Goal: Task Accomplishment & Management: Manage account settings

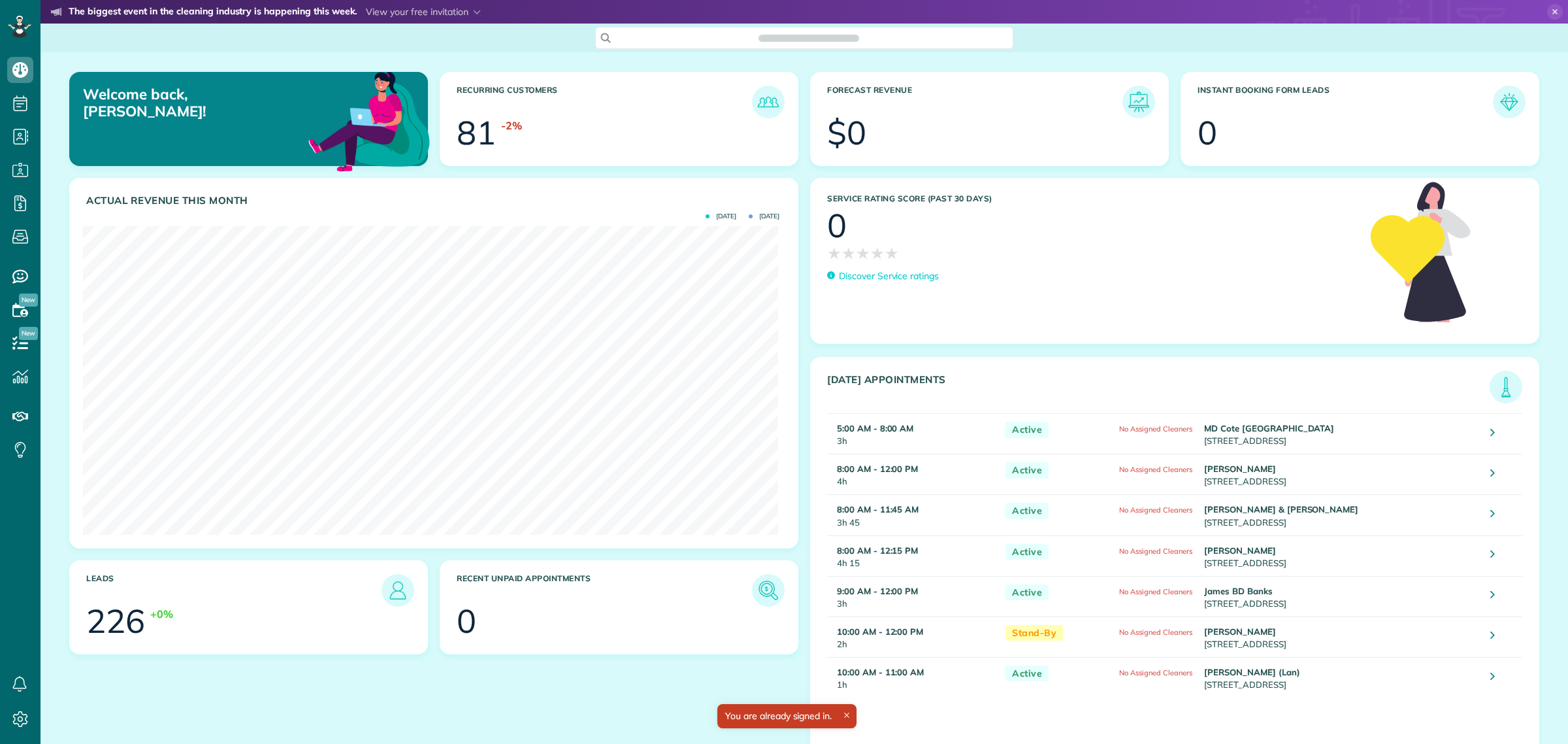
scroll to position [308, 696]
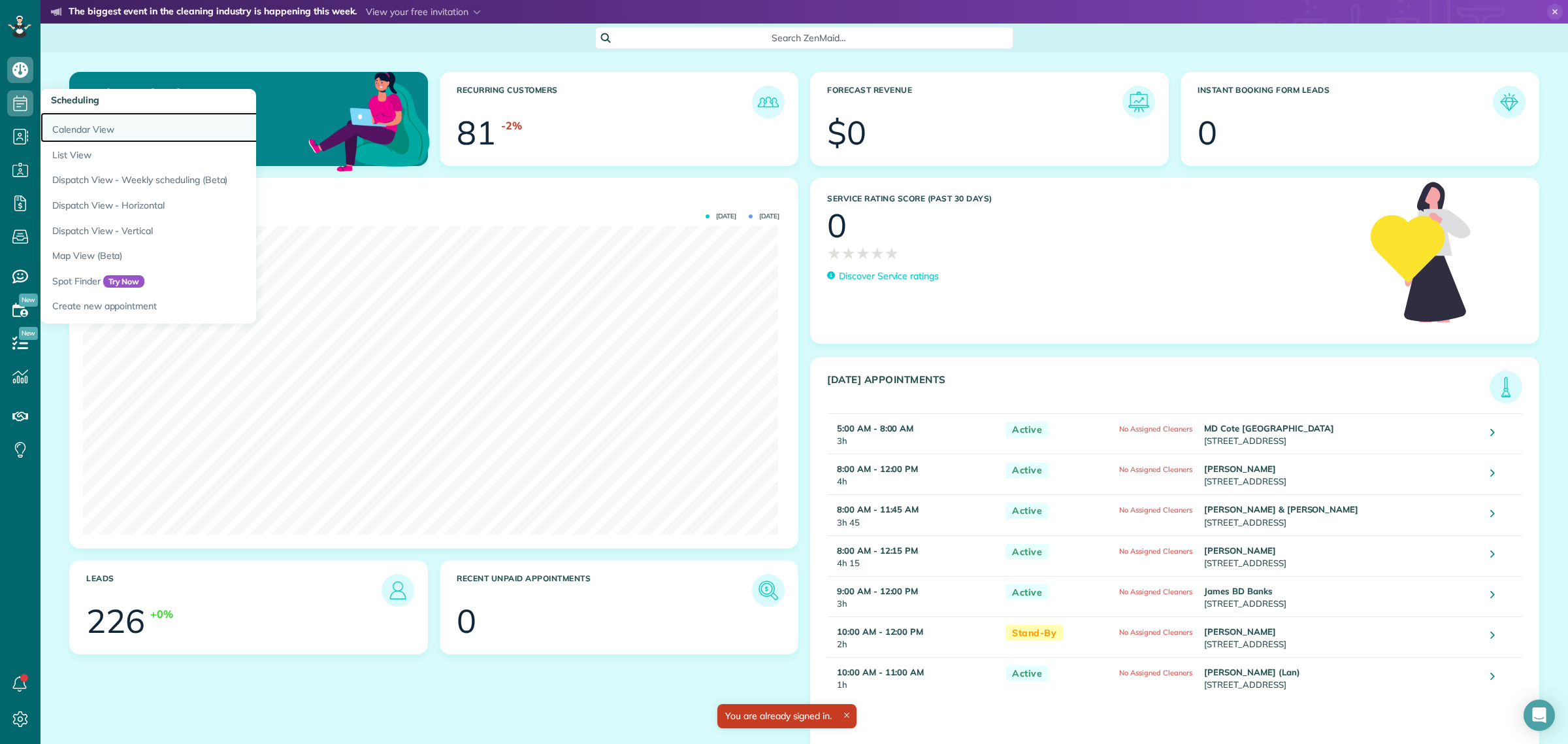
click at [93, 135] on link "Calendar View" at bounding box center [203, 127] width 326 height 30
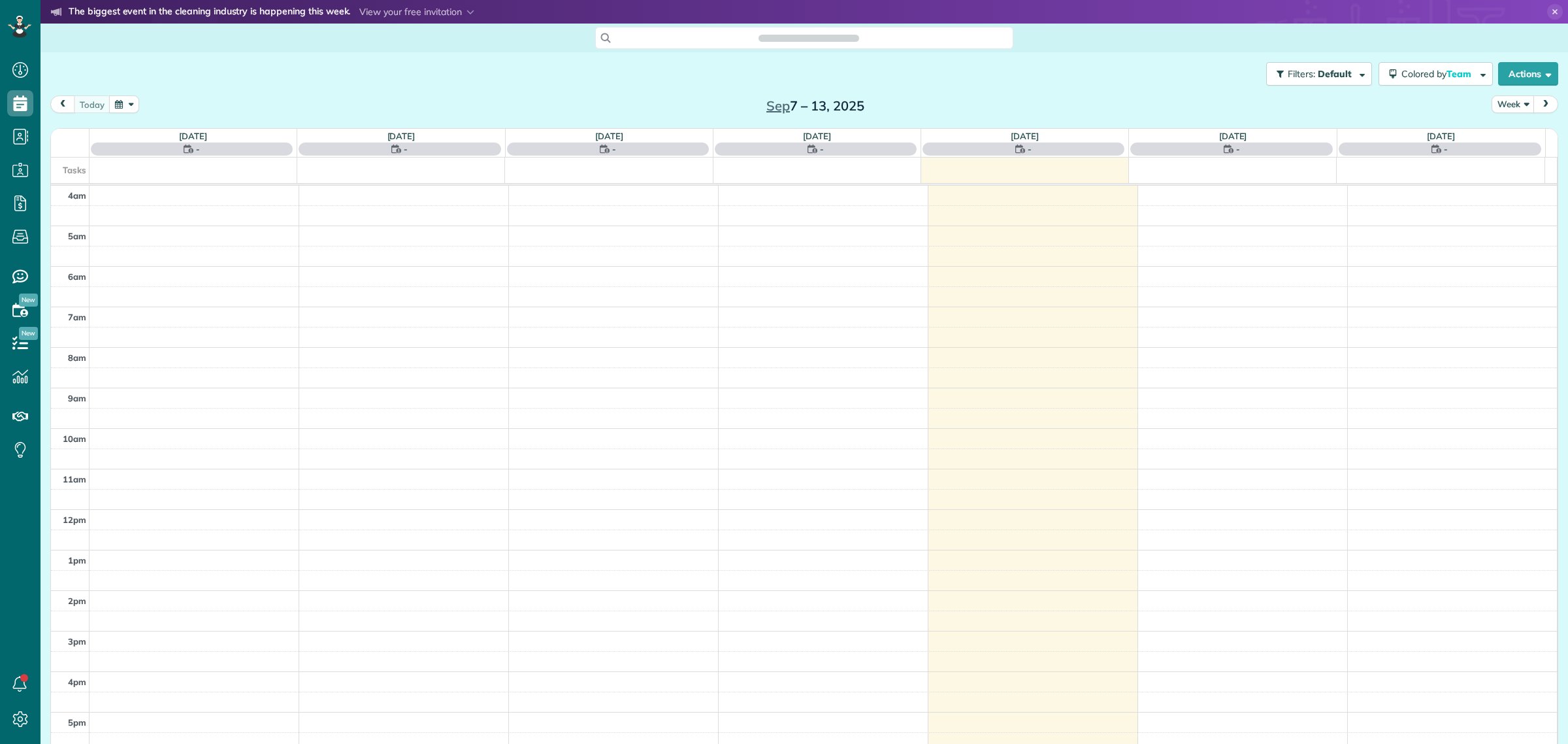
scroll to position [55, 0]
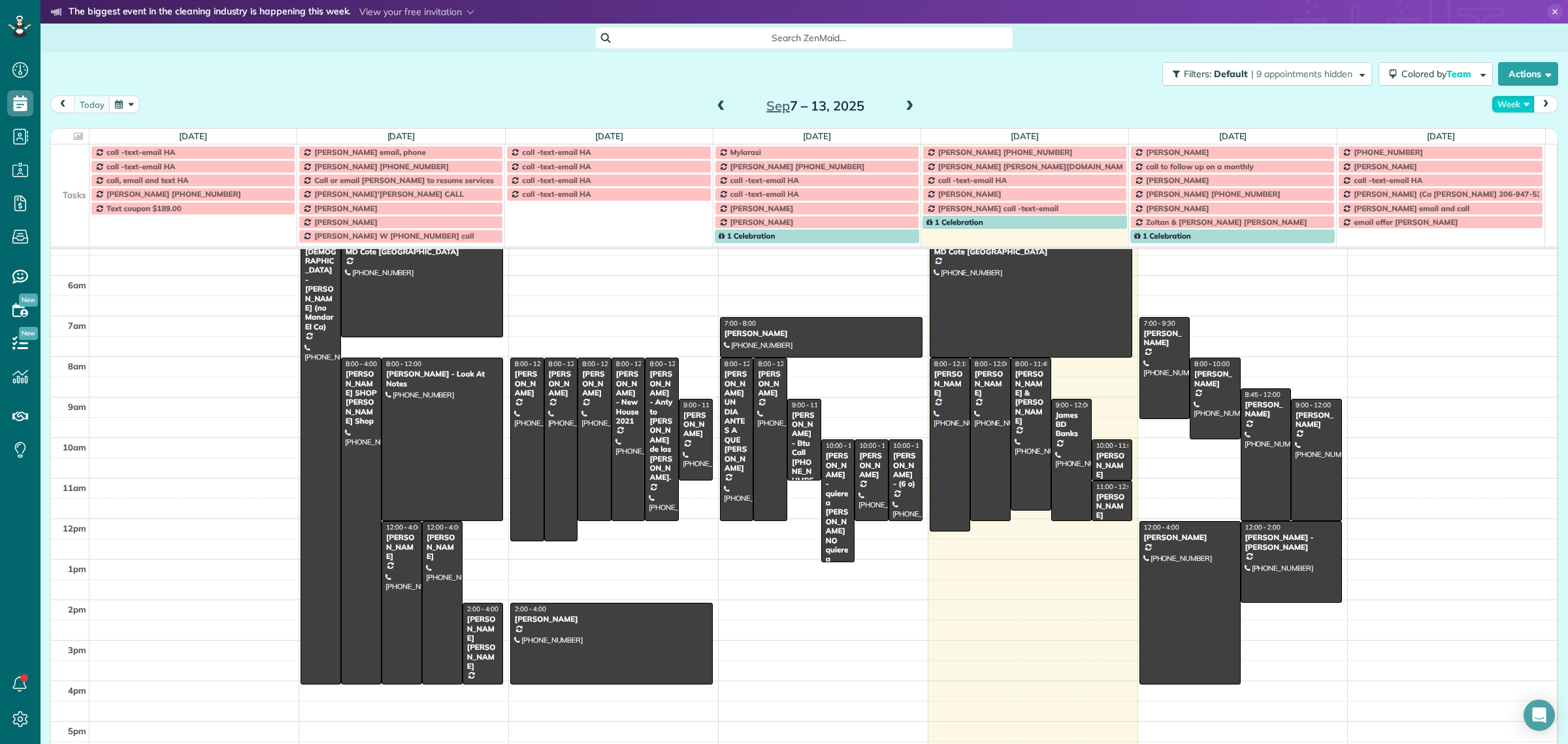
click at [1503, 96] on button "Week" at bounding box center [1513, 103] width 43 height 17
click at [1518, 157] on link "Week" at bounding box center [1544, 161] width 103 height 26
click at [1496, 102] on button "Week" at bounding box center [1513, 103] width 43 height 17
click at [1511, 132] on link "Day" at bounding box center [1544, 135] width 103 height 26
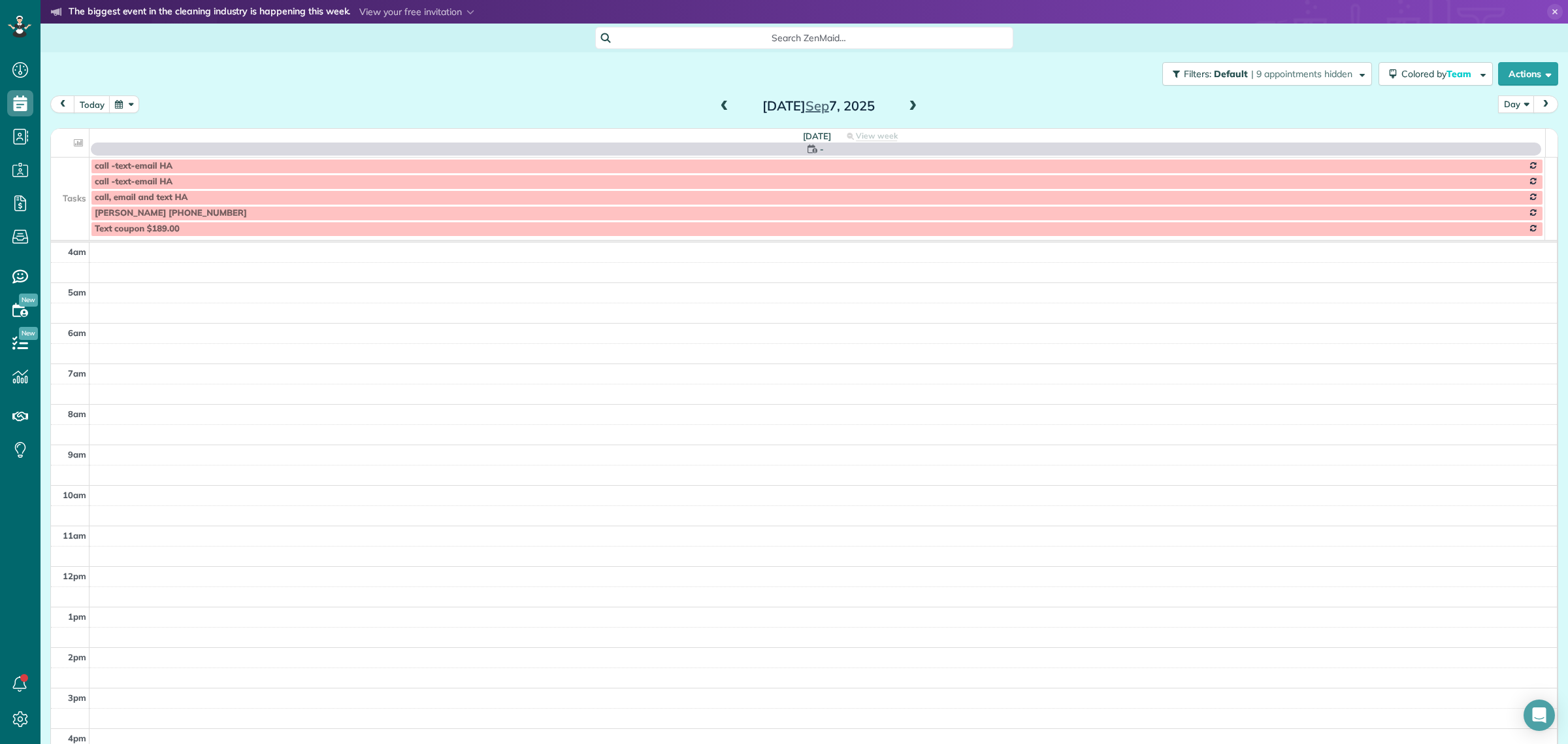
scroll to position [112, 0]
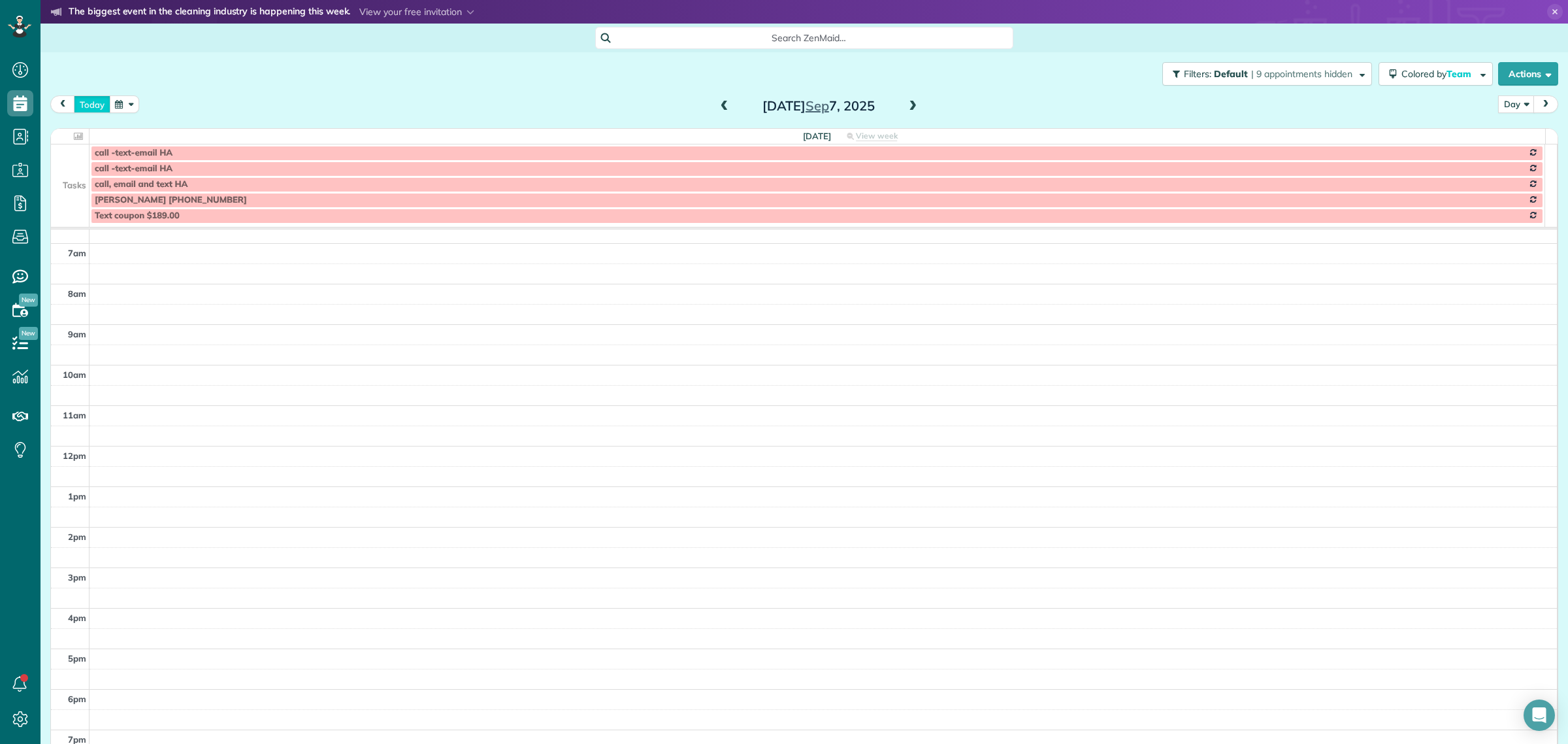
click at [88, 98] on button "today" at bounding box center [92, 103] width 36 height 17
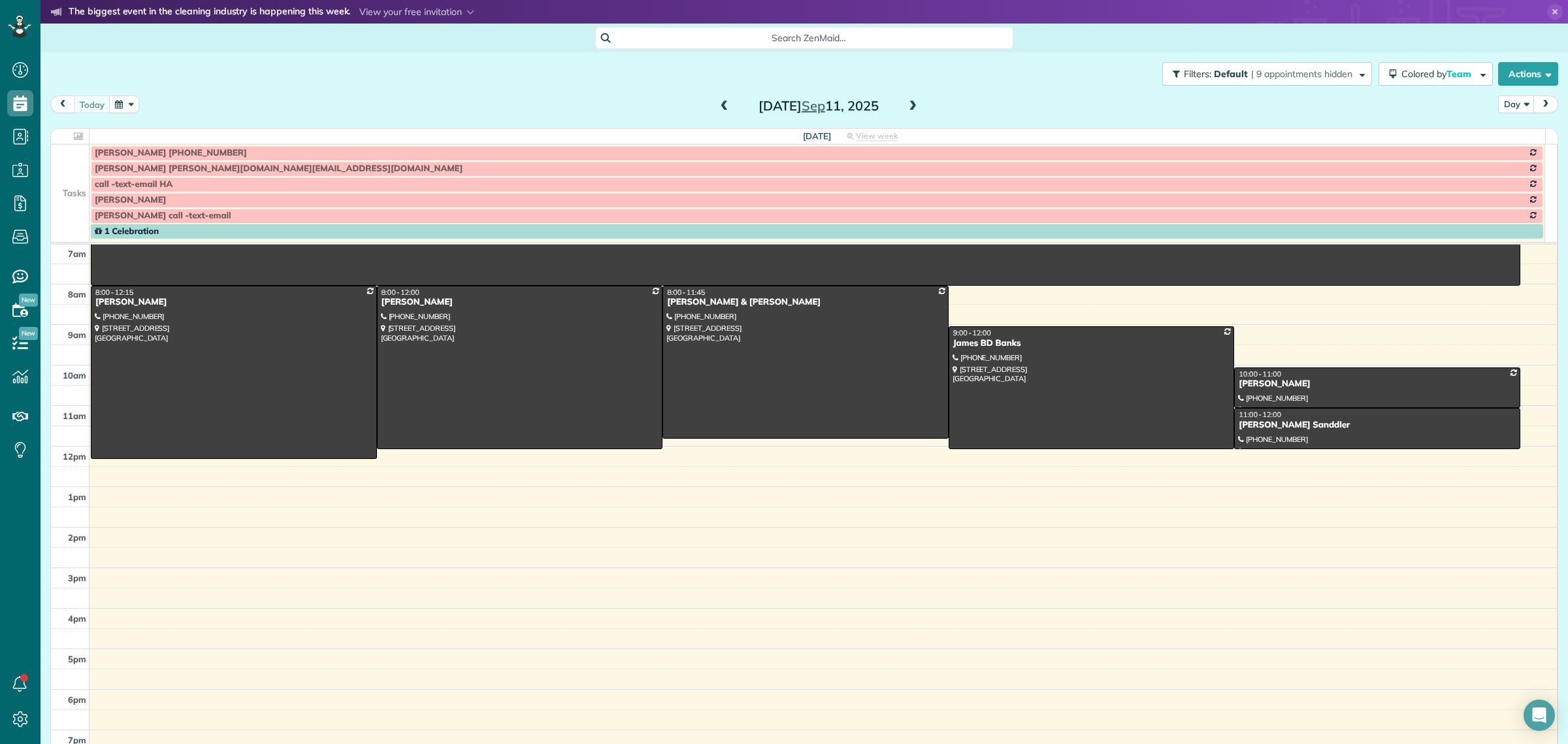
click at [906, 105] on span at bounding box center [913, 107] width 14 height 12
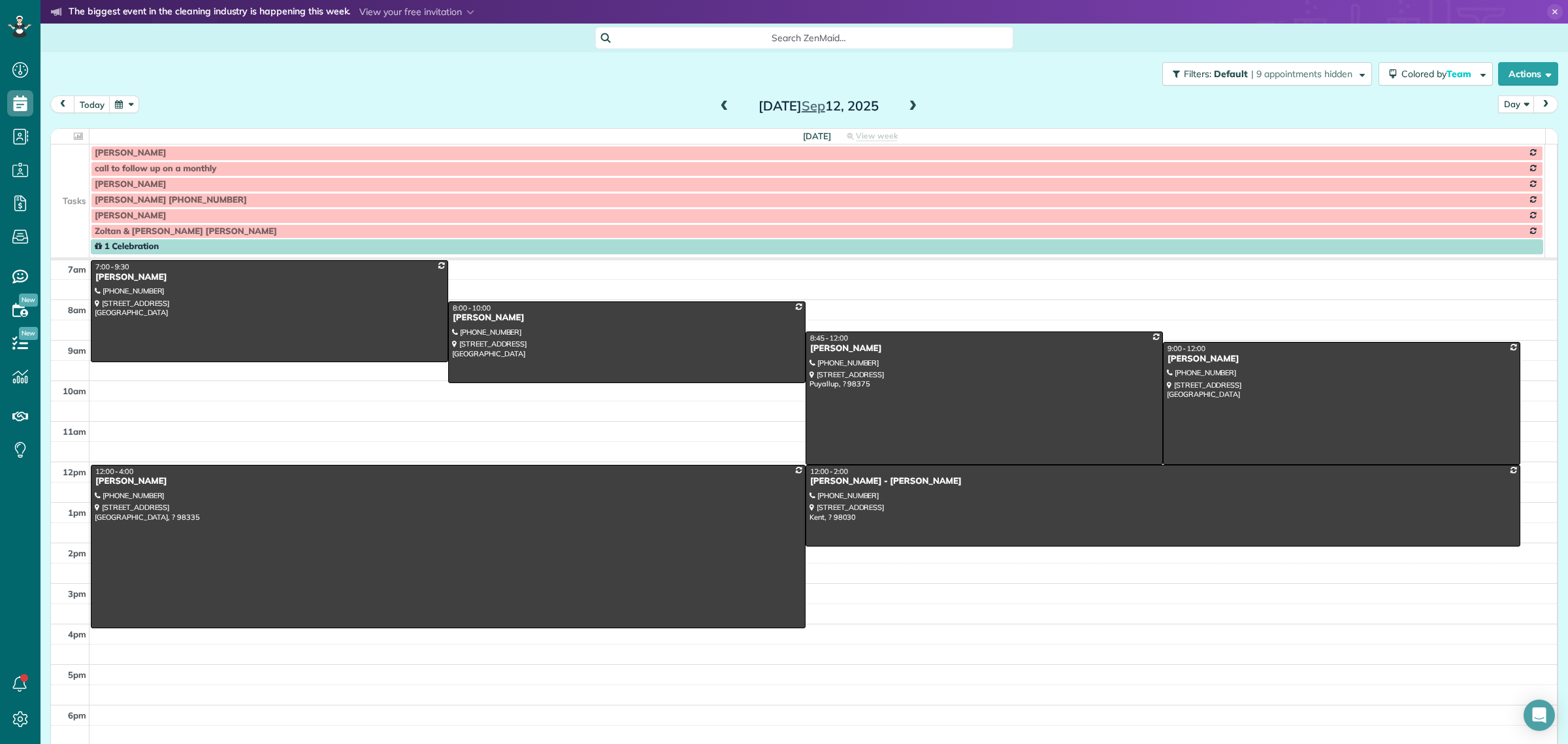
click at [66, 200] on td at bounding box center [70, 199] width 39 height 16
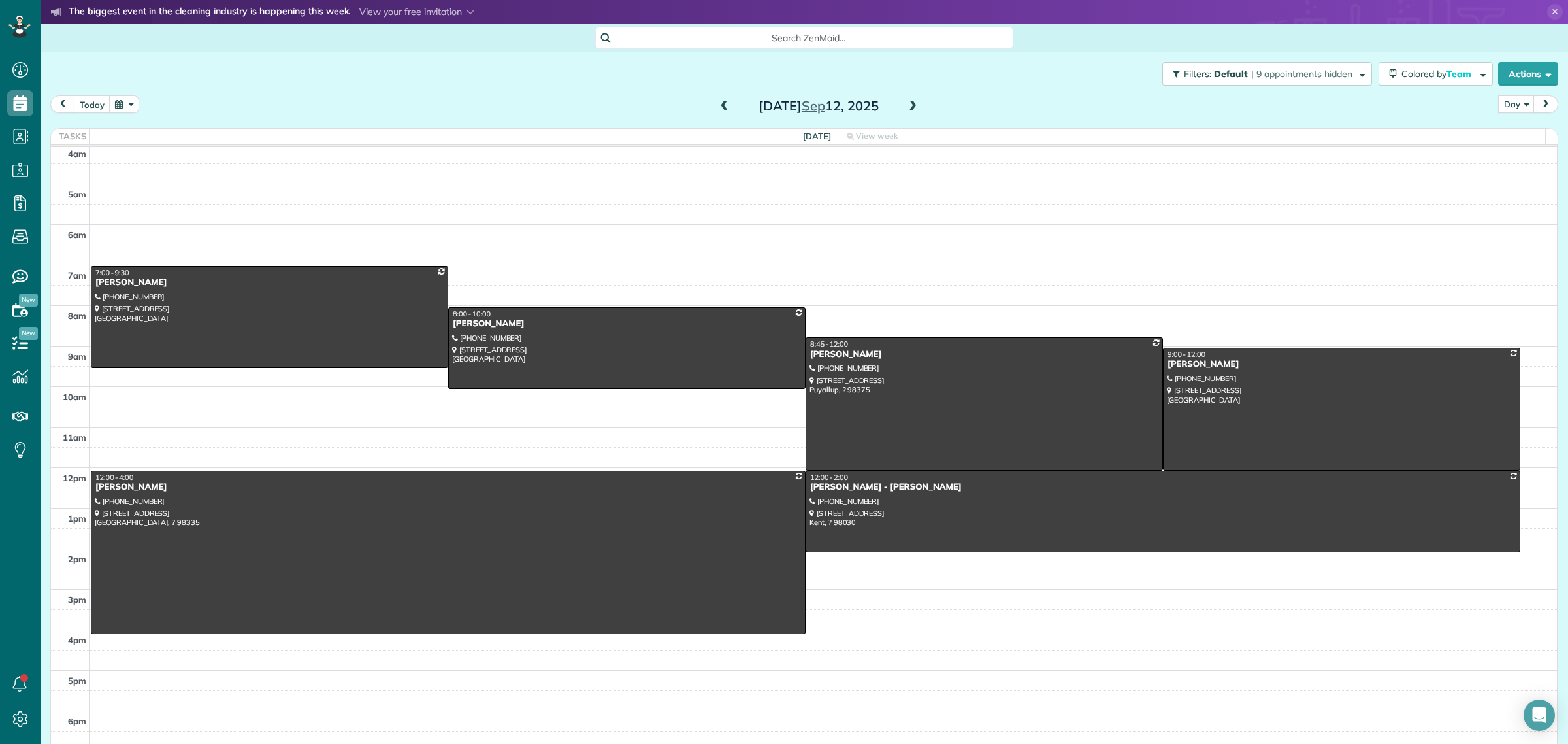
scroll to position [0, 0]
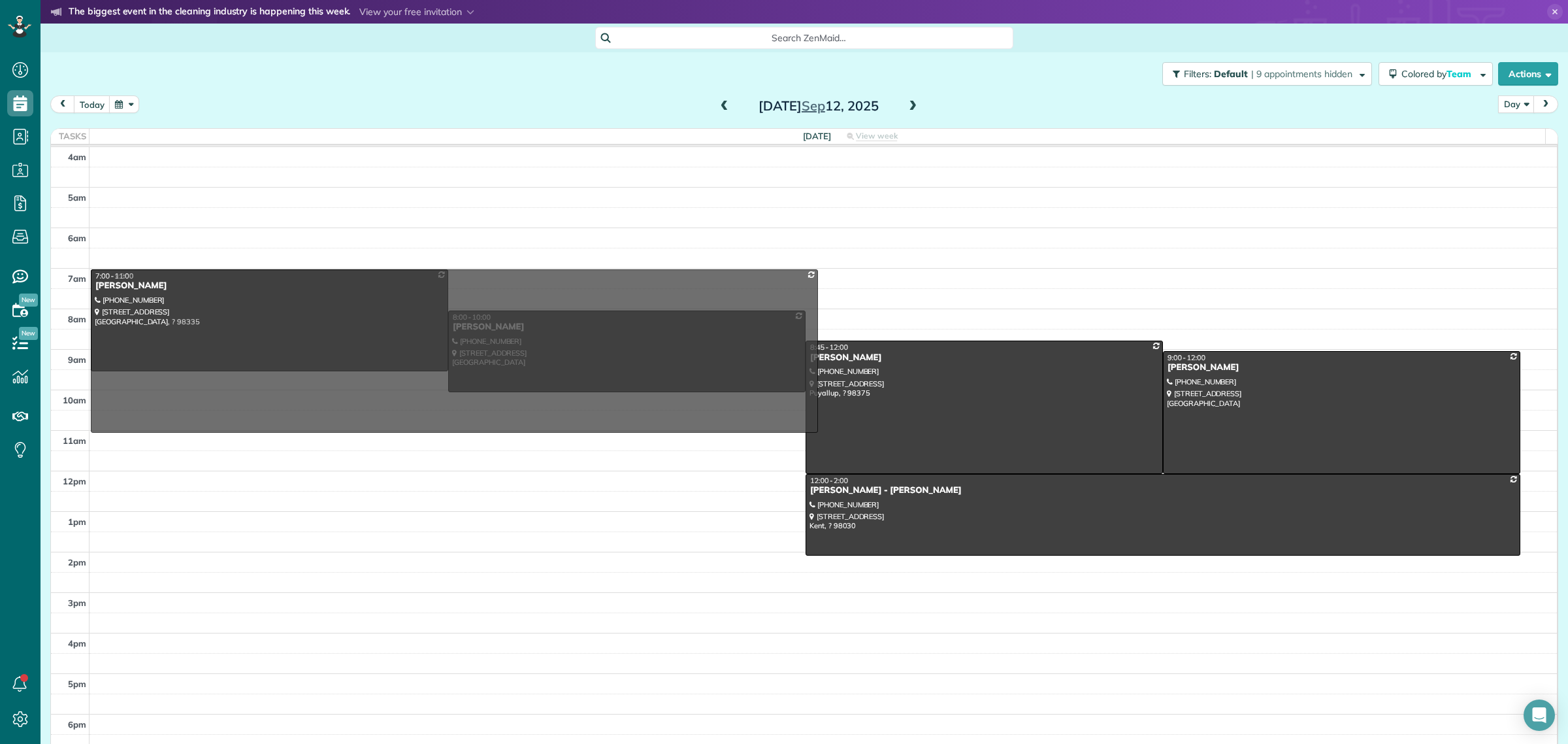
drag, startPoint x: 241, startPoint y: 510, endPoint x: 293, endPoint y: 304, distance: 212.5
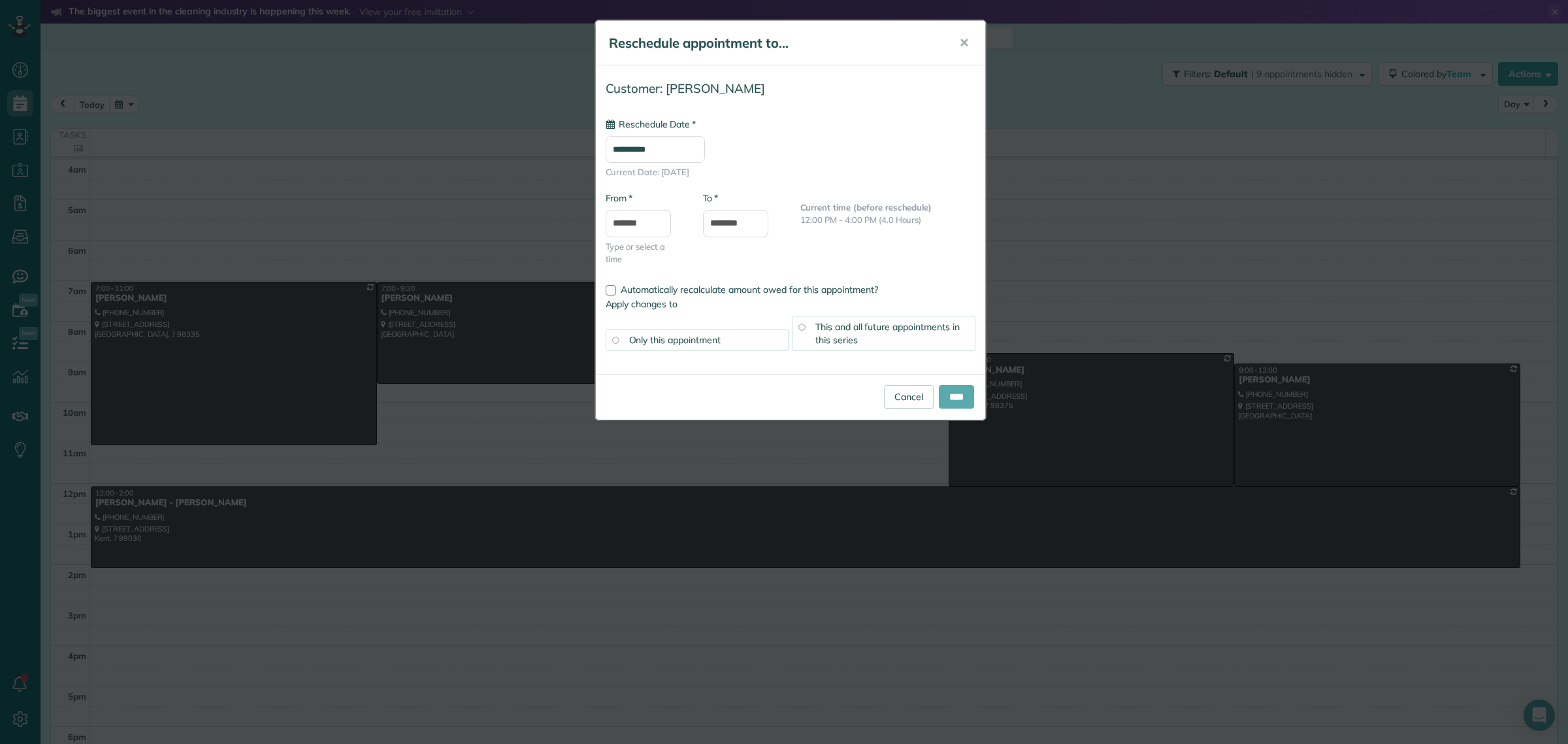
type input "**********"
click at [941, 396] on input "****" at bounding box center [956, 397] width 36 height 23
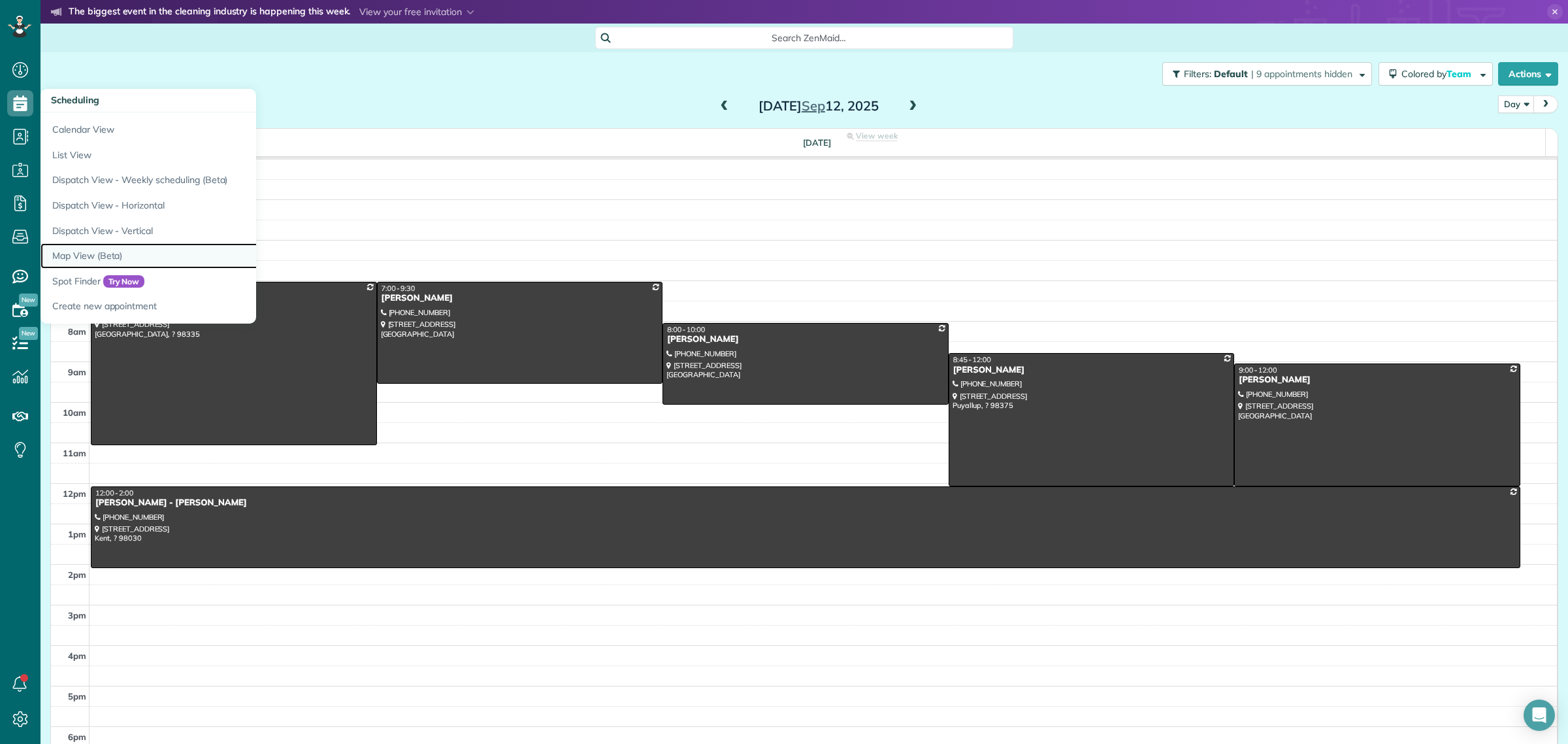
click at [109, 252] on link "Map View (Beta)" at bounding box center [203, 255] width 326 height 26
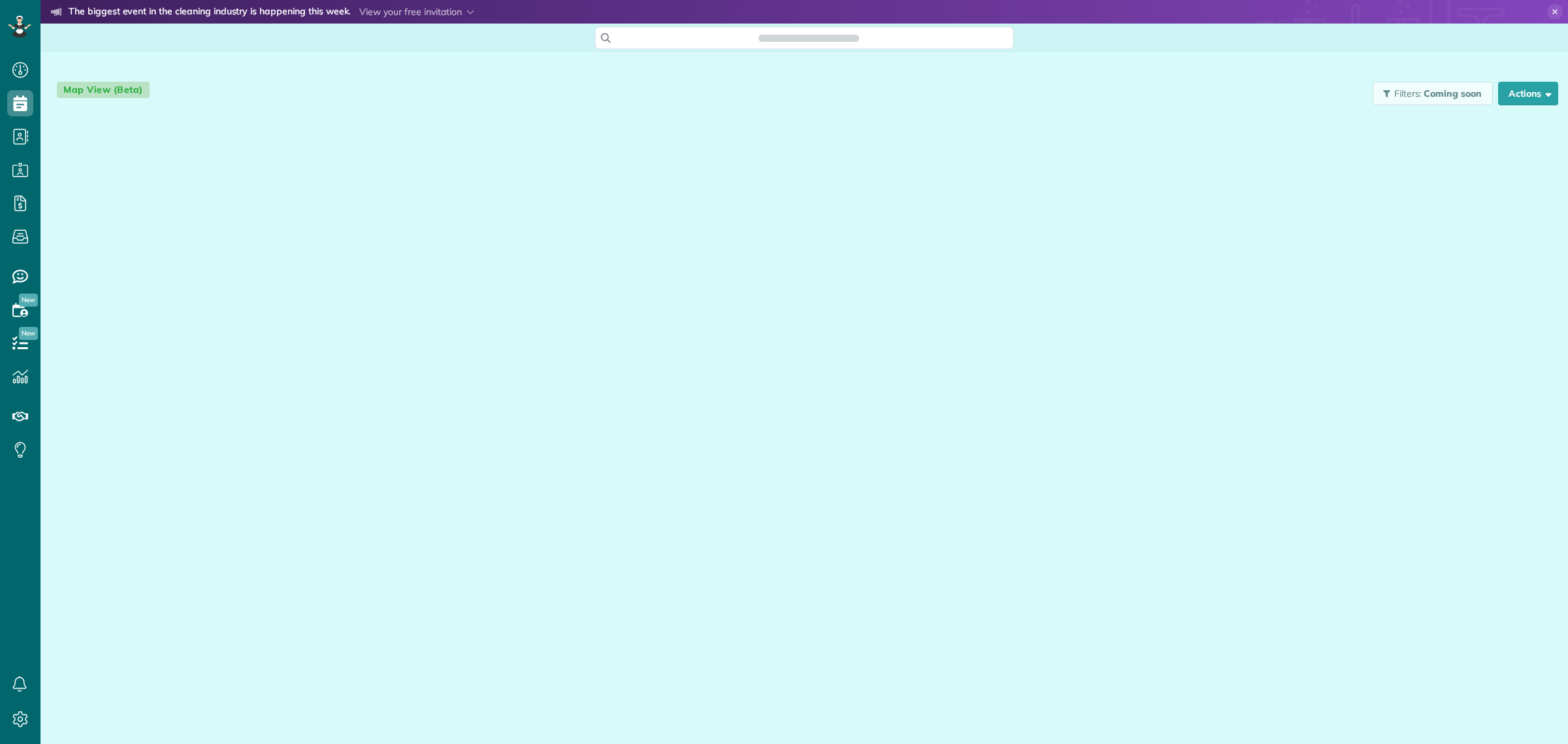
scroll to position [5, 5]
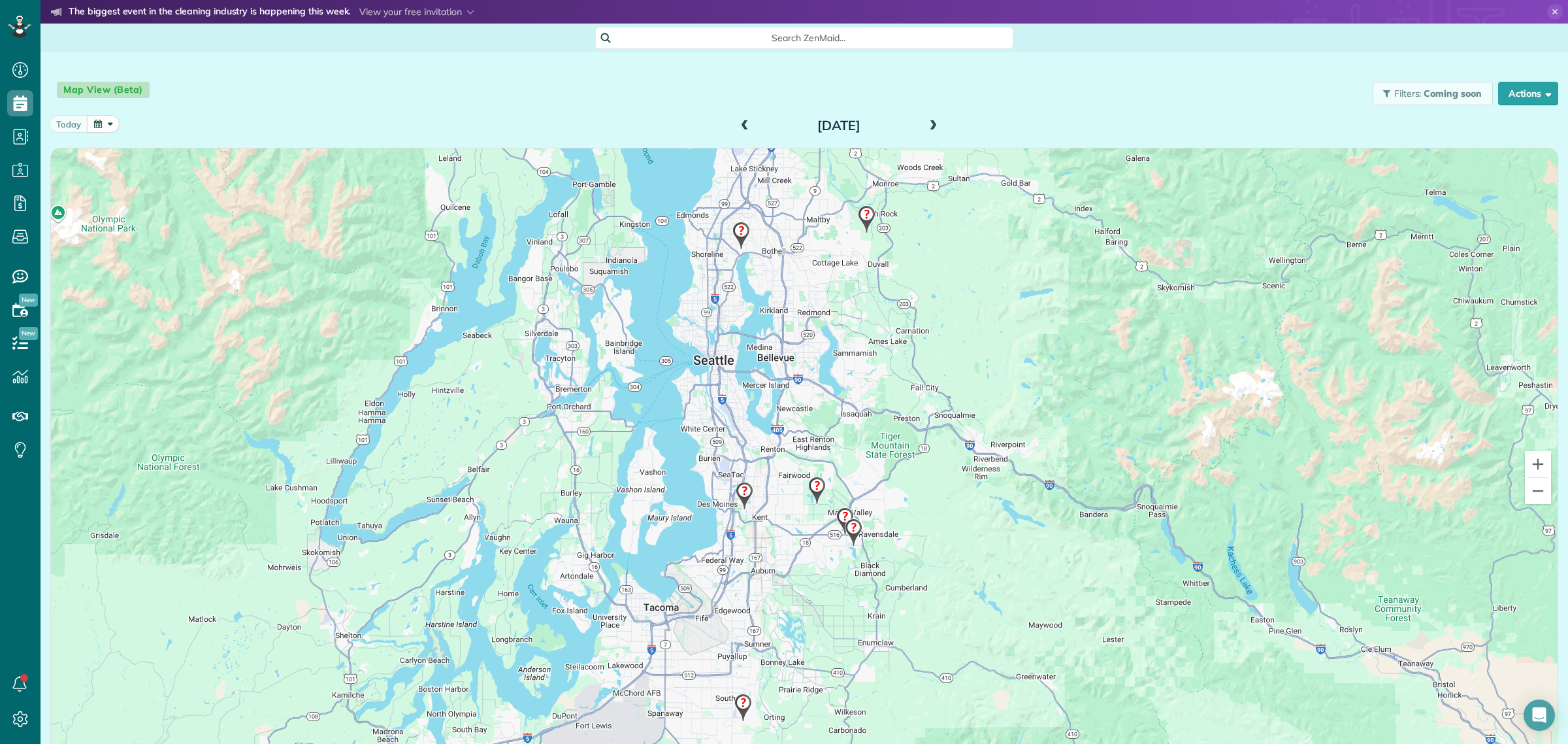
click at [928, 128] on span at bounding box center [932, 126] width 14 height 12
